Goal: Register for event/course

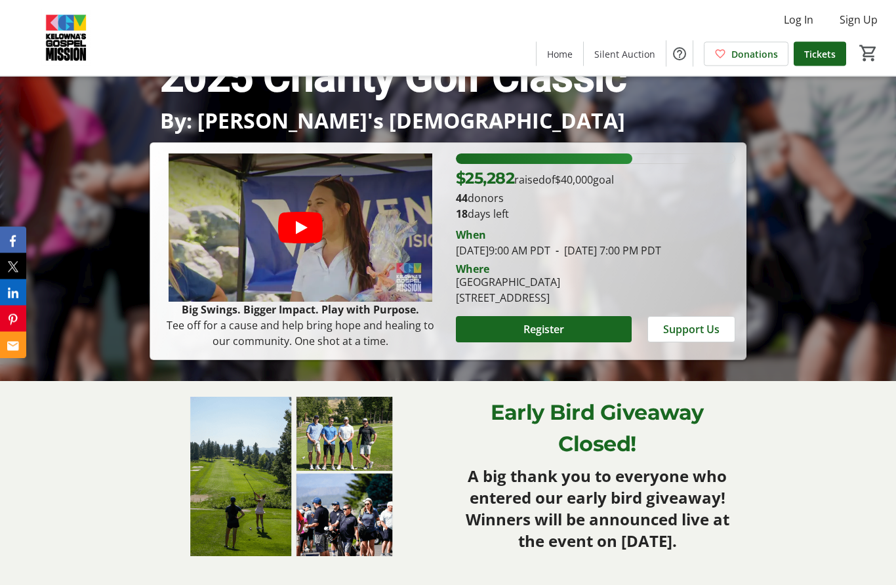
scroll to position [205, 0]
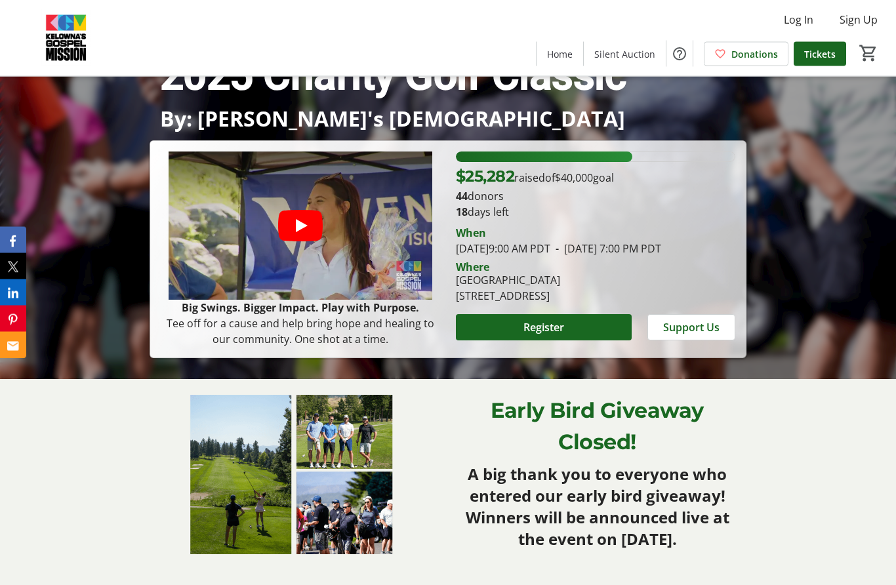
click at [558, 336] on span "Register" at bounding box center [543, 328] width 41 height 16
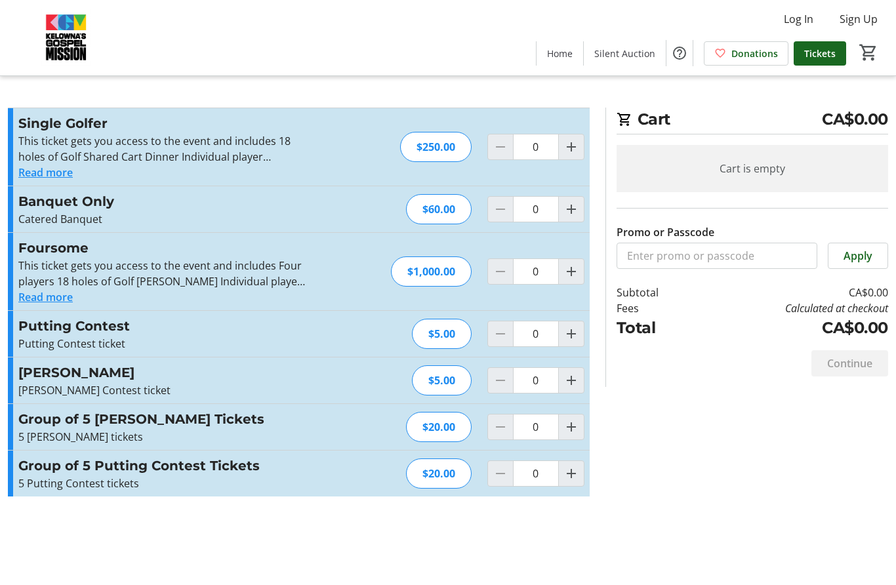
scroll to position [1, 0]
click at [69, 173] on button "Read more" at bounding box center [45, 173] width 54 height 16
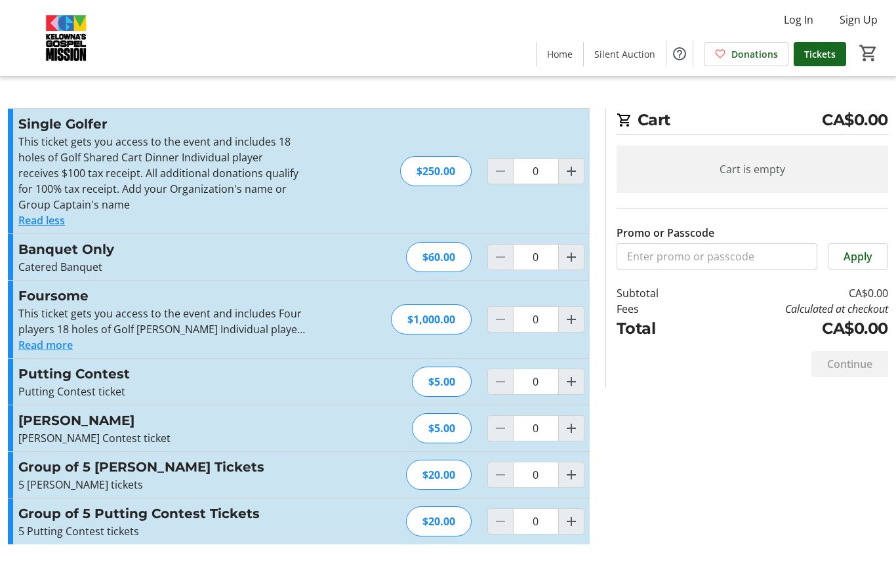
click at [608, 165] on div "Cart CA$0.00 Cart is empty Promo or Passcode Apply Subtotal CA$0.00 Fees Calcul…" at bounding box center [746, 247] width 283 height 279
click at [575, 170] on mat-icon "Increment by one" at bounding box center [571, 171] width 16 height 16
type input "1"
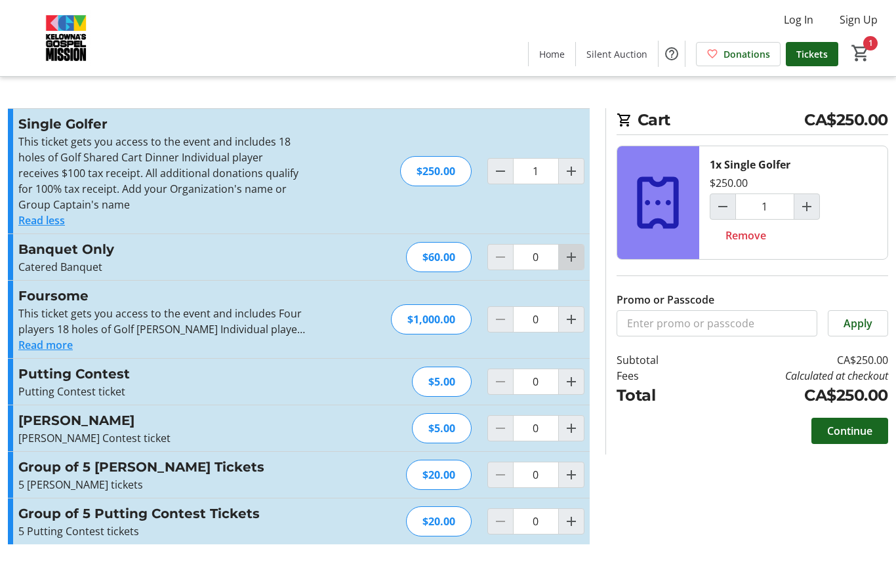
click at [569, 256] on mat-icon "Increment by one" at bounding box center [571, 257] width 16 height 16
type input "1"
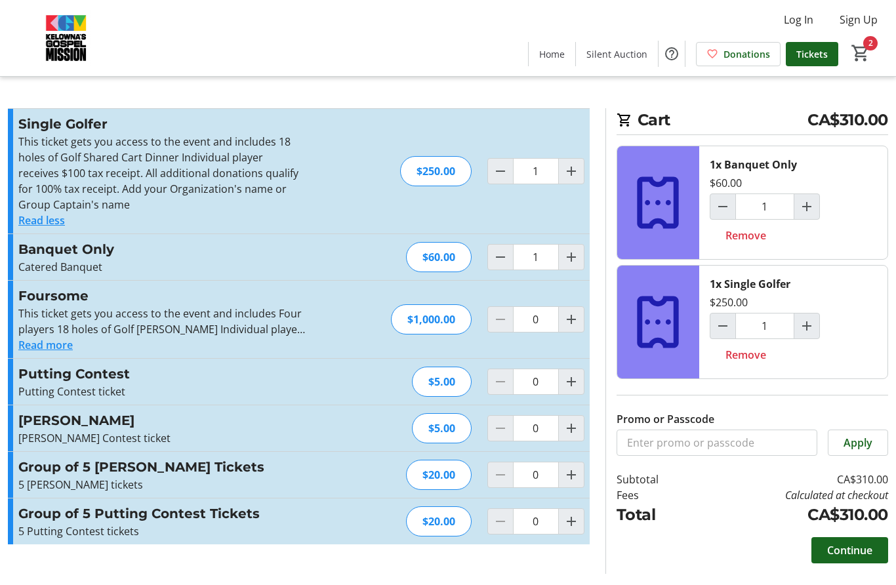
click at [850, 548] on span "Continue" at bounding box center [849, 550] width 45 height 16
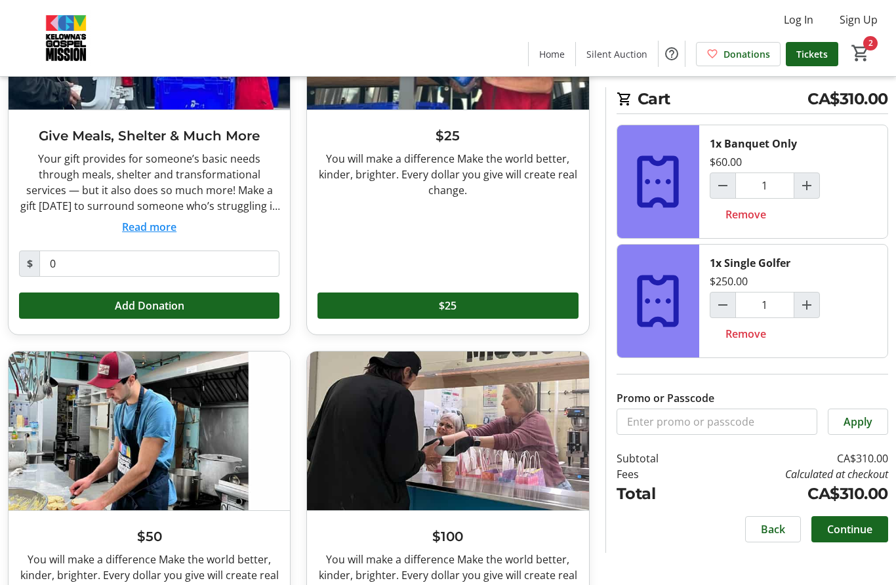
scroll to position [233, 0]
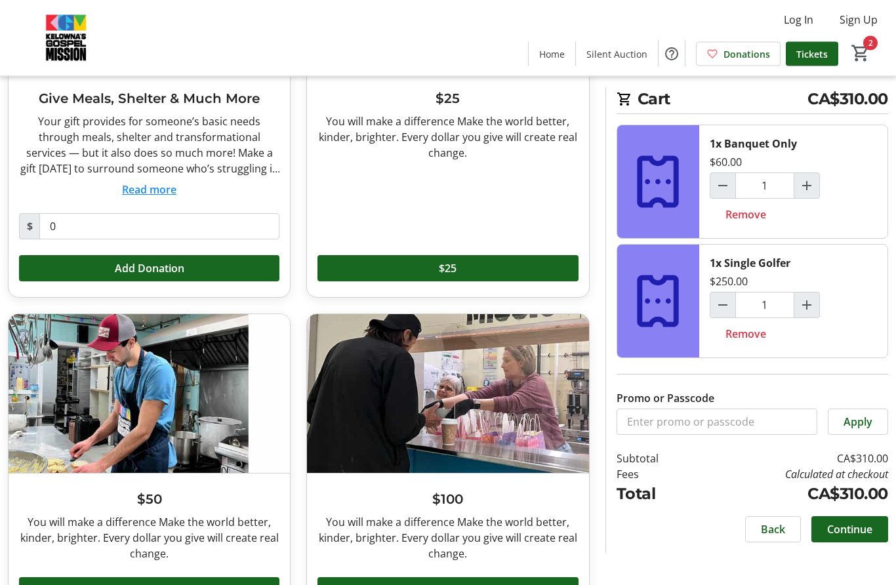
click at [457, 584] on span "$100" at bounding box center [448, 591] width 24 height 16
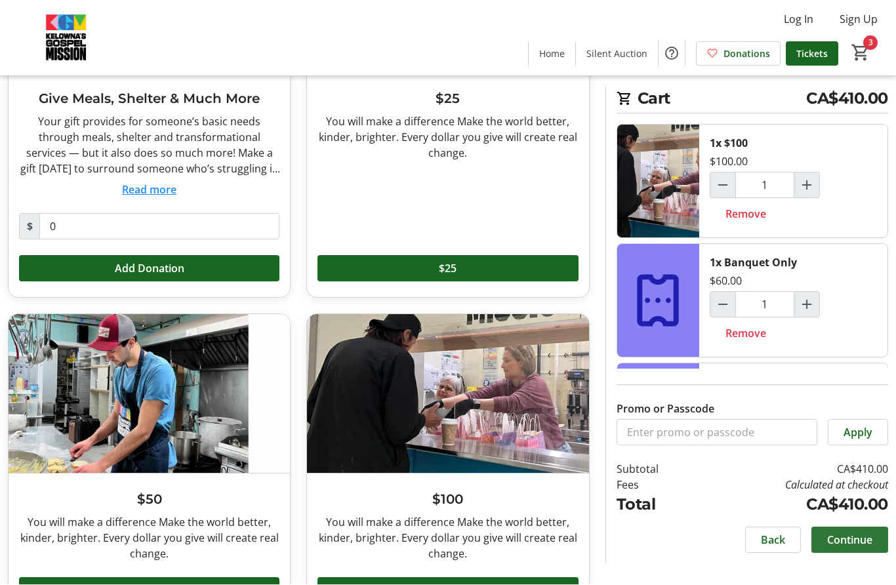
click at [852, 548] on span "Continue" at bounding box center [849, 541] width 45 height 16
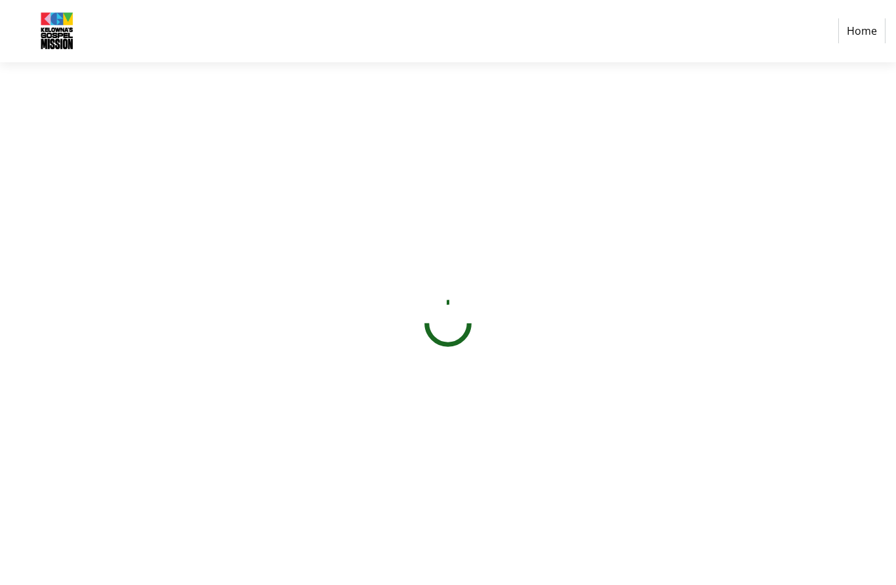
select select "CA"
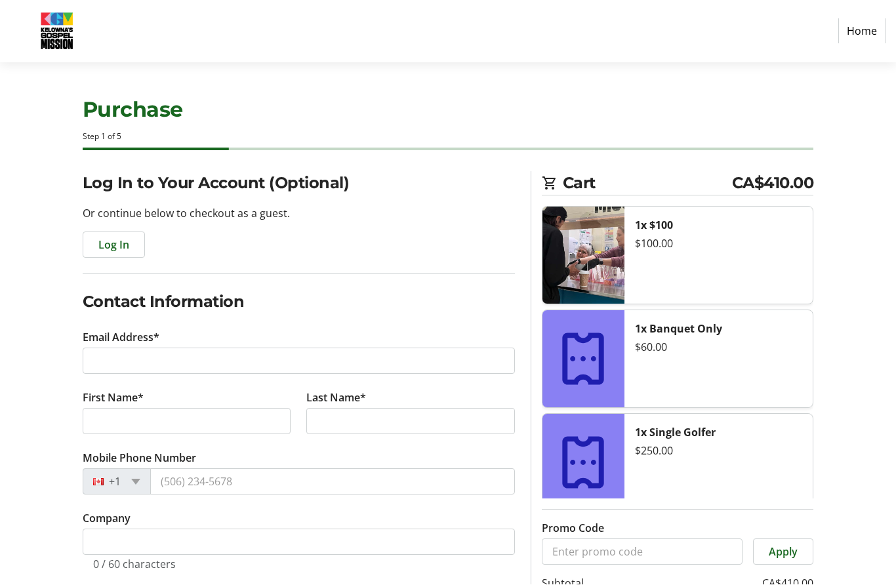
scroll to position [1, 0]
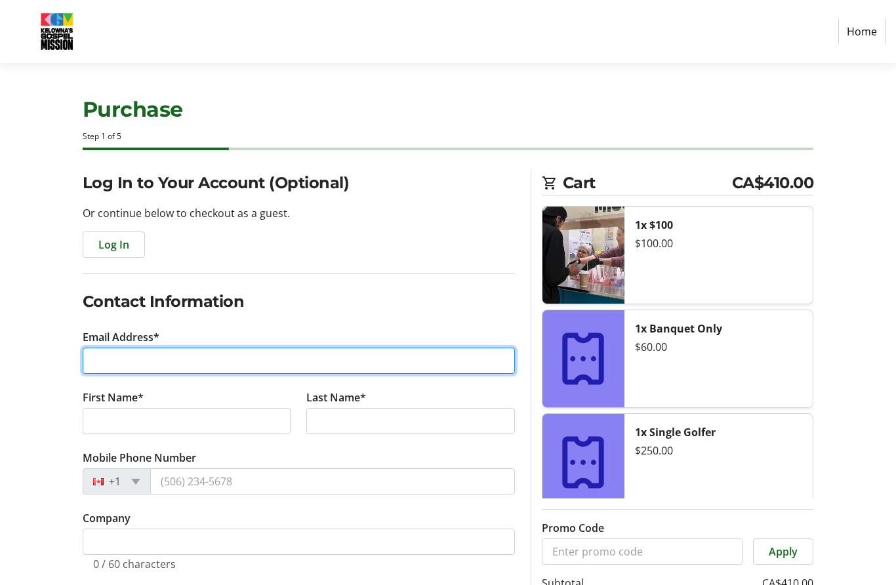
click at [131, 357] on input "Email Address*" at bounding box center [299, 361] width 432 height 26
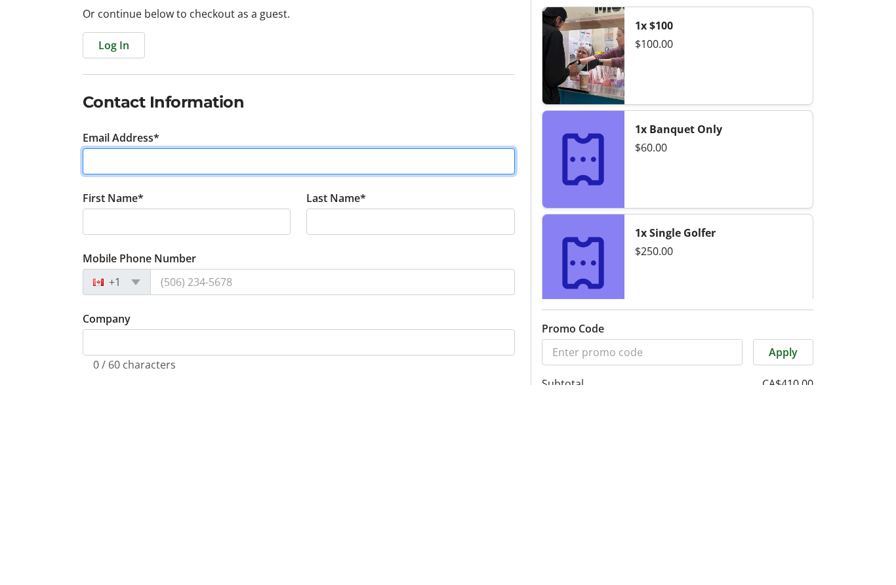
type input "[EMAIL_ADDRESS][DOMAIN_NAME]"
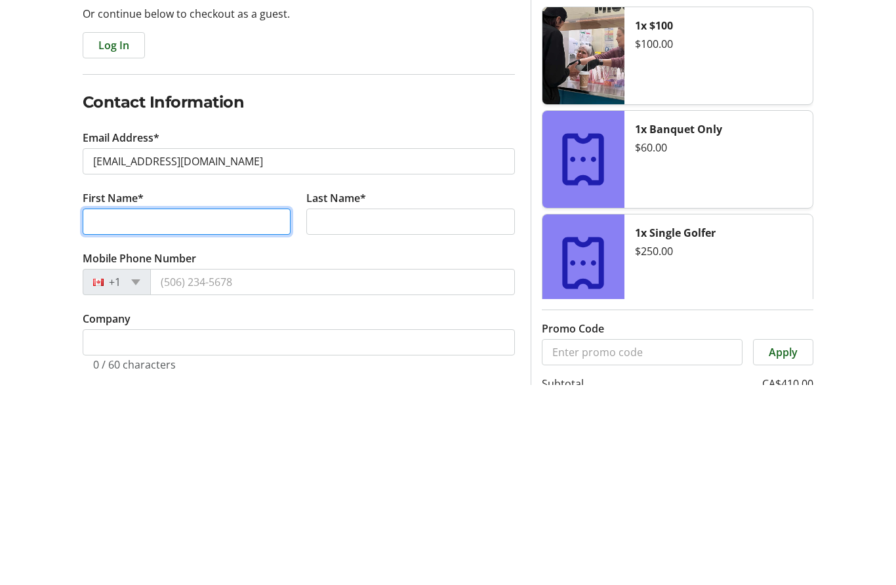
type input "[PERSON_NAME]"
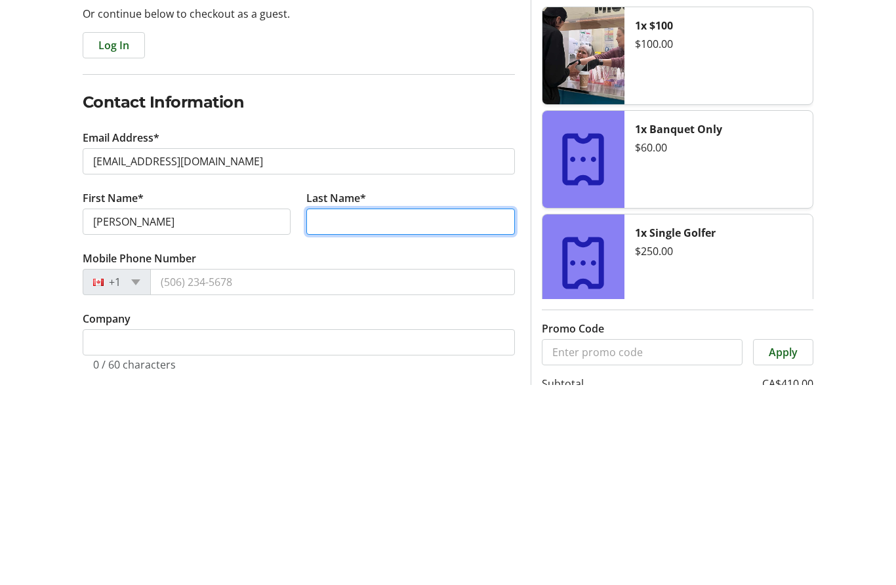
type input "[PERSON_NAME]"
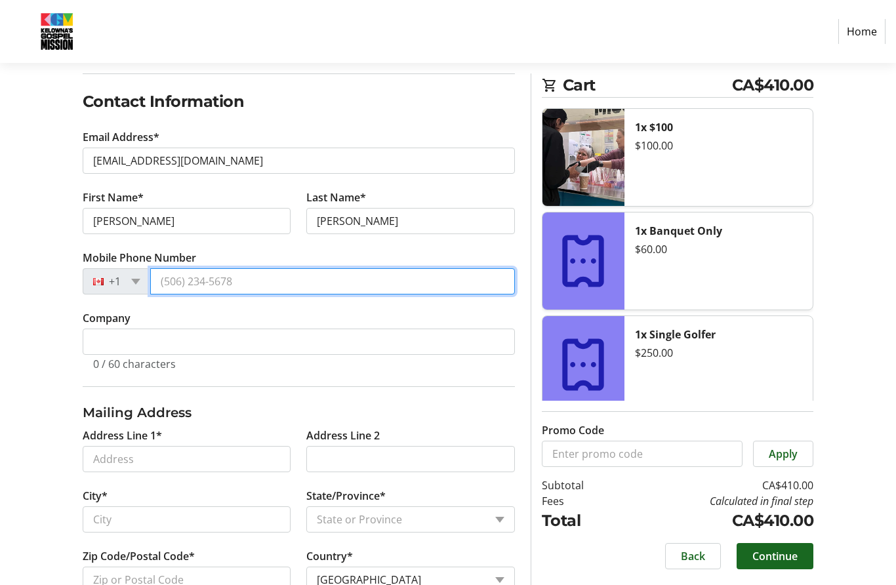
click at [180, 282] on input "Mobile Phone Number" at bounding box center [332, 281] width 365 height 26
type input "[PHONE_NUMBER]"
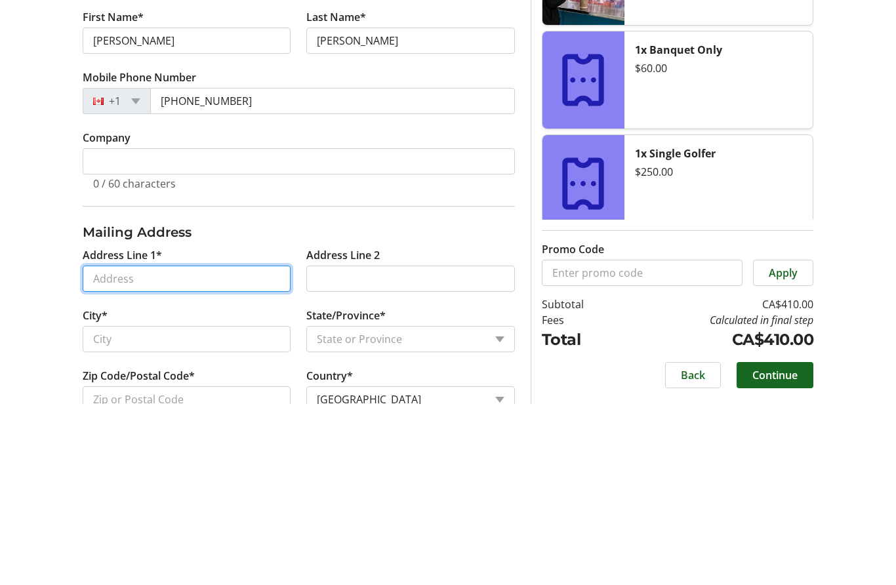
click at [130, 447] on input "Address Line 1*" at bounding box center [187, 460] width 209 height 26
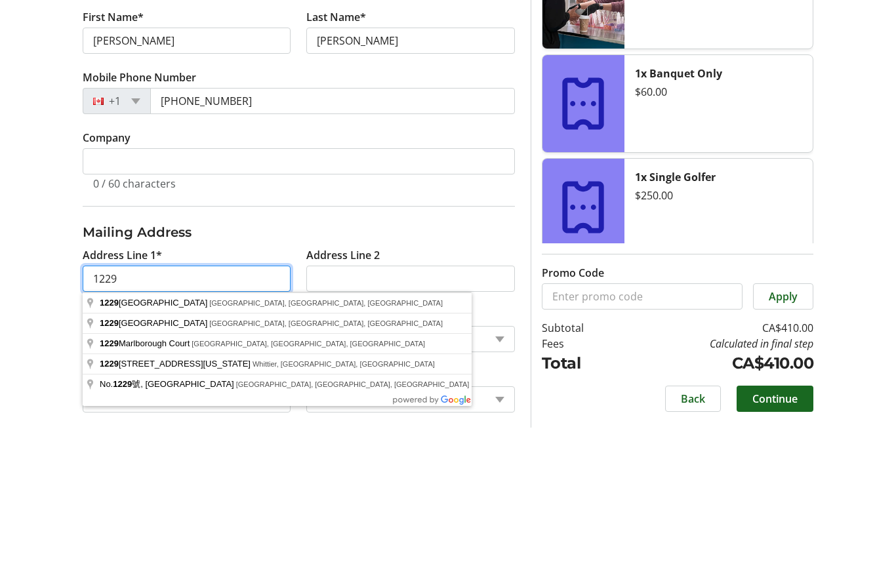
scroll to position [225, 0]
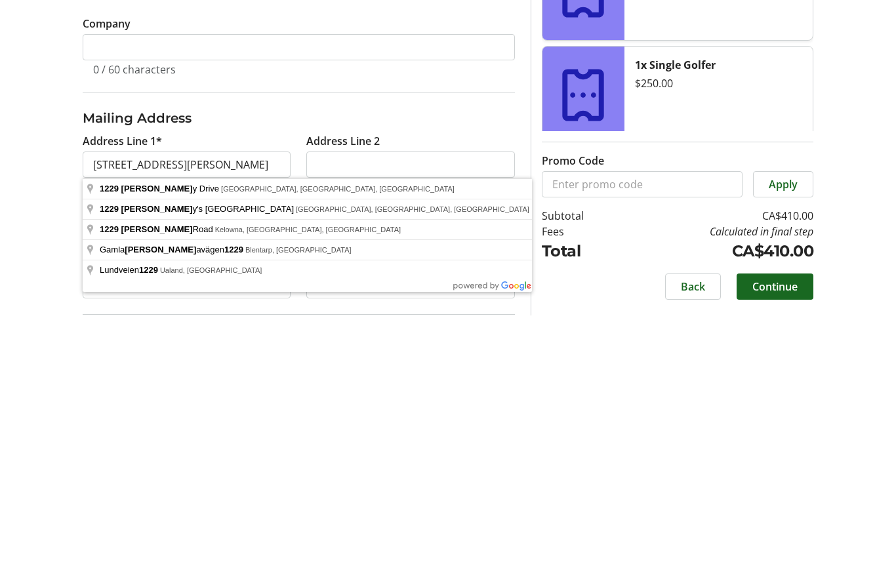
type input "[STREET_ADDRESS][PERSON_NAME]"
type input "Kelowna"
select select "BC"
type input "V1P 1K9"
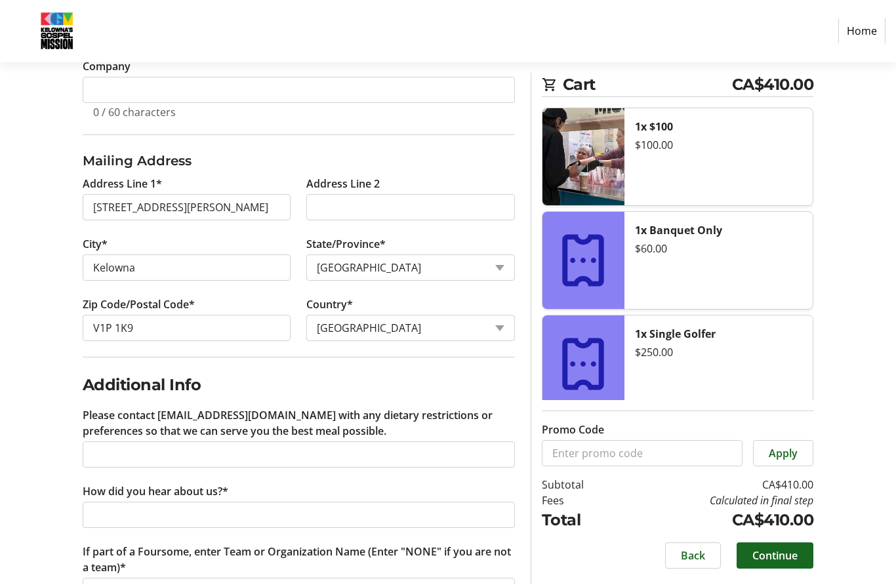
scroll to position [452, 0]
click at [782, 564] on span "Continue" at bounding box center [774, 556] width 45 height 16
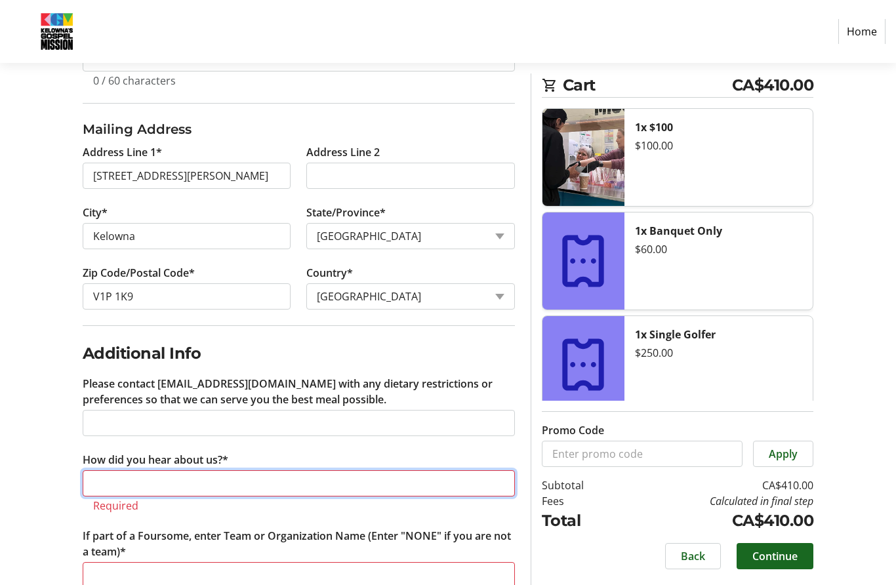
scroll to position [483, 0]
click at [117, 484] on input "How did you hear about us?*" at bounding box center [299, 484] width 432 height 26
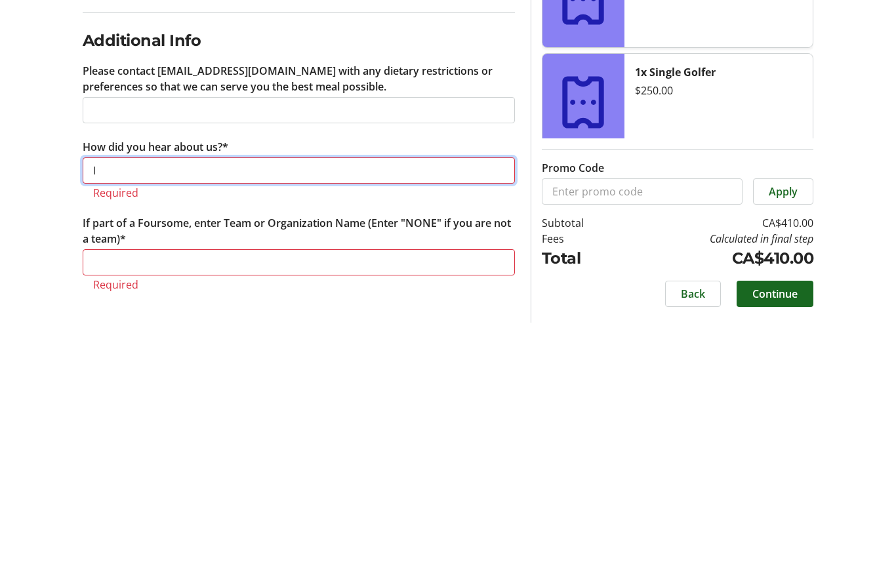
scroll to position [519, 0]
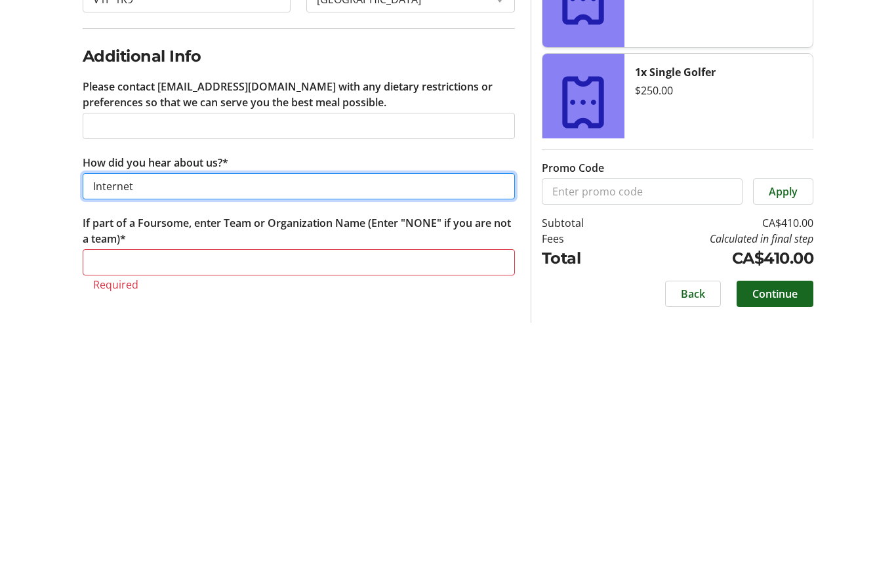
type input "Internet"
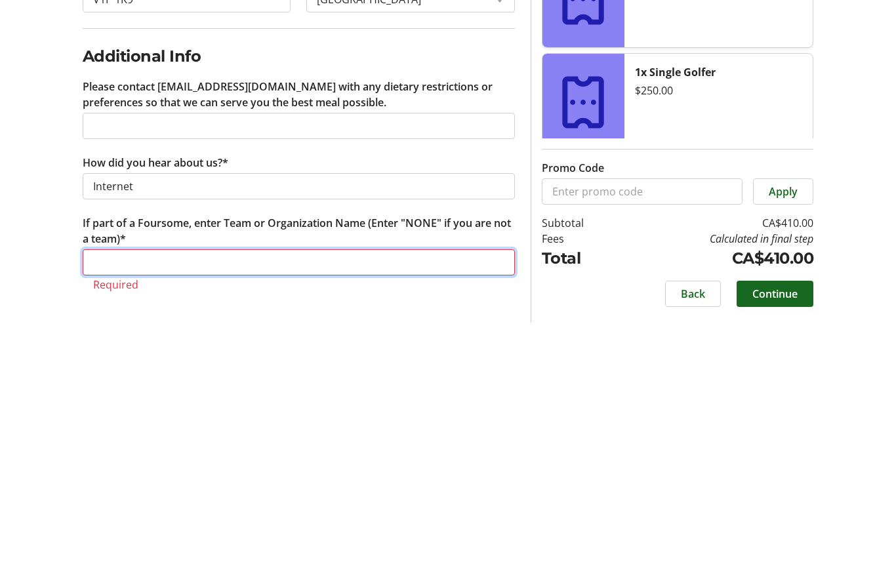
click at [140, 512] on input "If part of a Foursome, enter Team or Organization Name (Enter "NONE" if you are…" at bounding box center [299, 525] width 432 height 26
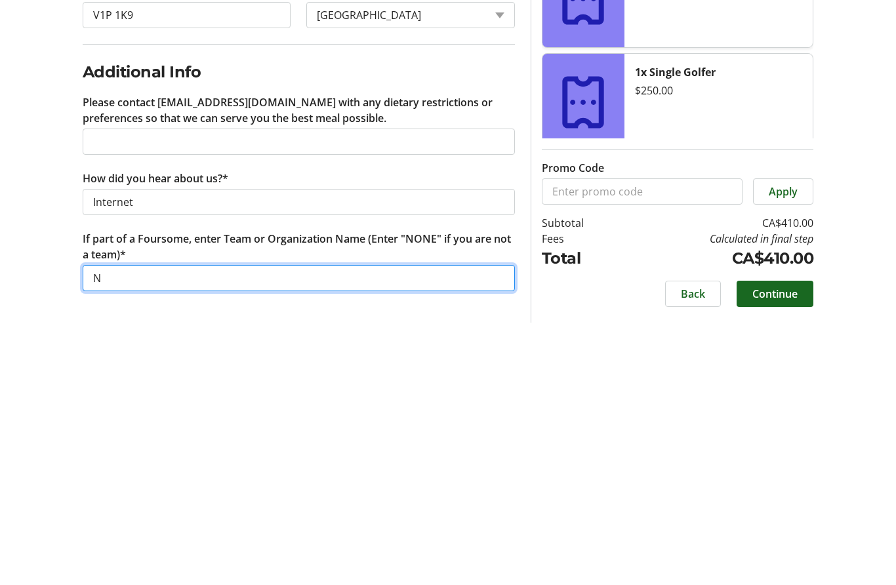
scroll to position [503, 0]
type input "None"
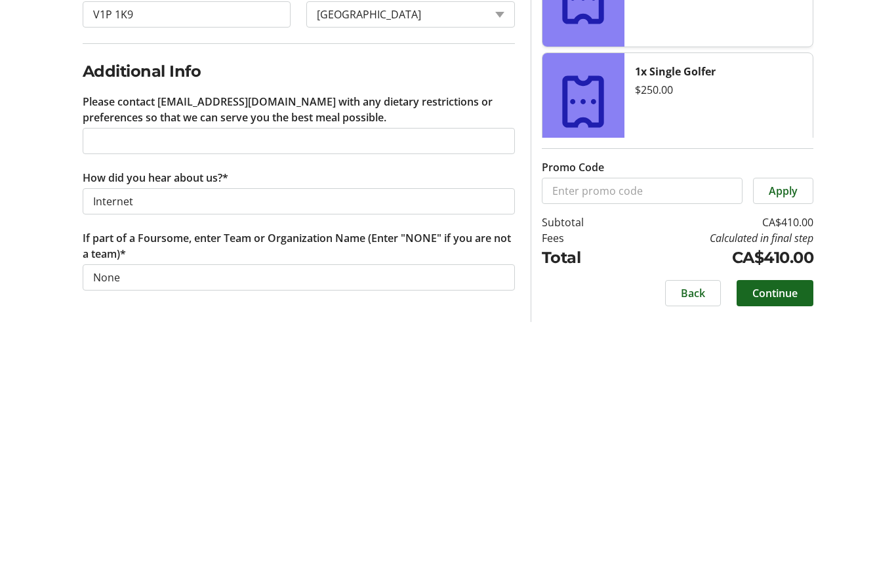
click at [777, 548] on span "Continue" at bounding box center [774, 556] width 45 height 16
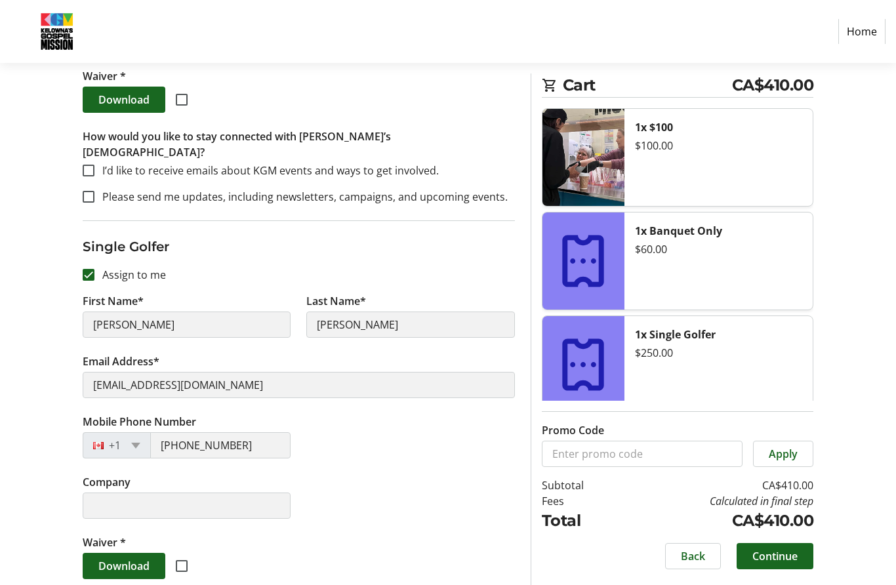
scroll to position [555, 0]
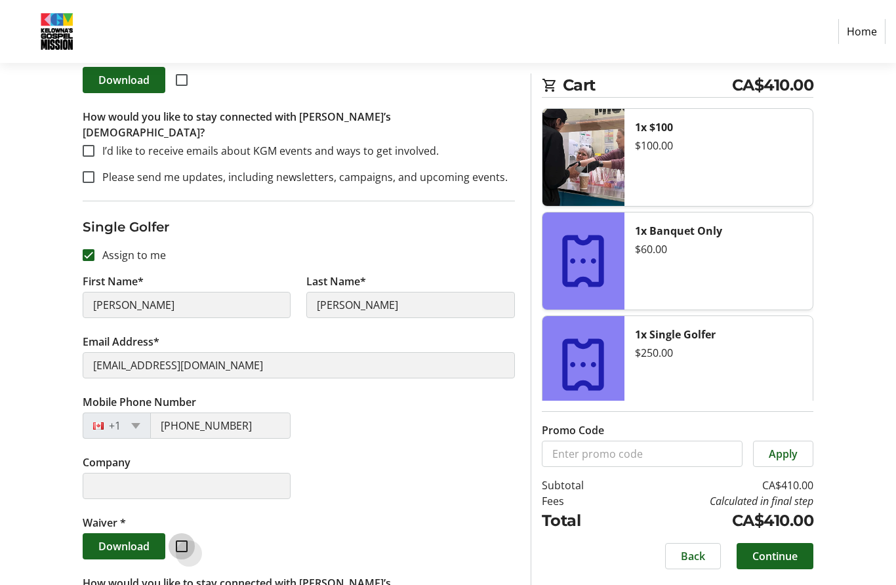
click at [184, 541] on input "checkbox" at bounding box center [182, 547] width 12 height 12
checkbox input "true"
click at [119, 539] on span "Download" at bounding box center [123, 547] width 51 height 16
